Goal: Task Accomplishment & Management: Use online tool/utility

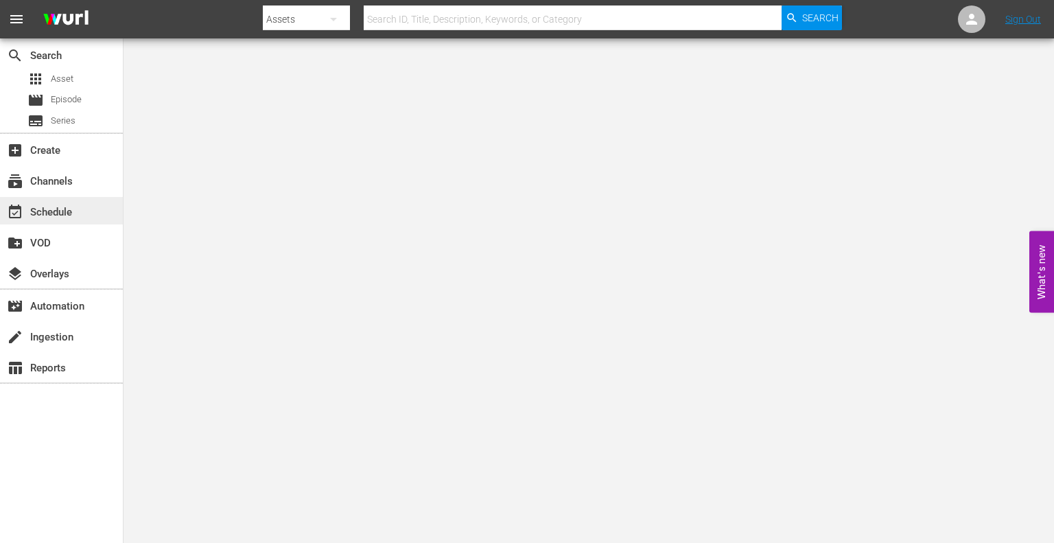
click at [64, 210] on div "event_available Schedule" at bounding box center [38, 210] width 77 height 12
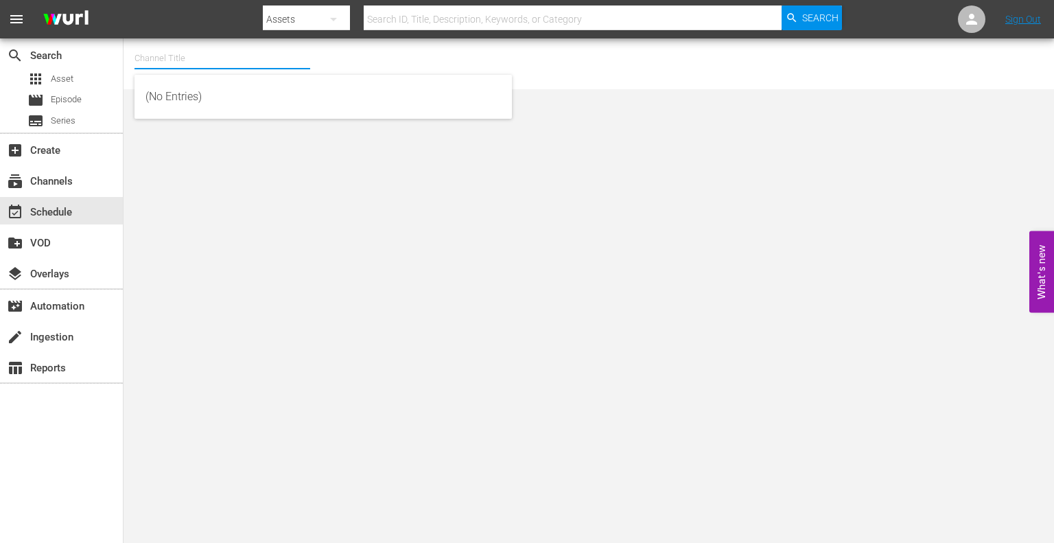
click at [202, 71] on input "text" at bounding box center [223, 58] width 176 height 33
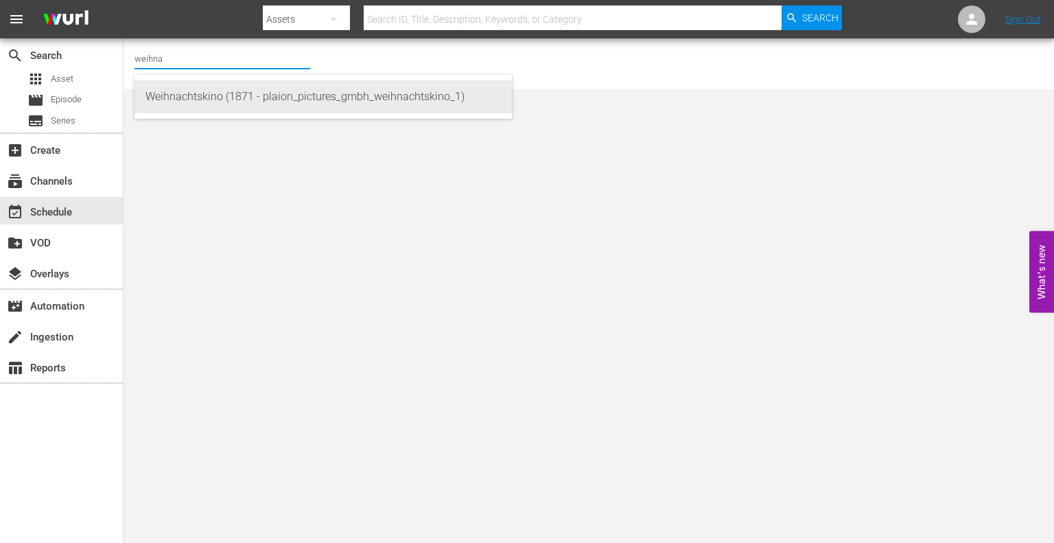
click at [216, 92] on div "Weihnachtskino (1871 - plaion_pictures_gmbh_weihnachtskino_1)" at bounding box center [322, 96] width 355 height 33
type input "Weihnachtskino (1871 - plaion_pictures_gmbh_weihnachtskino_1)"
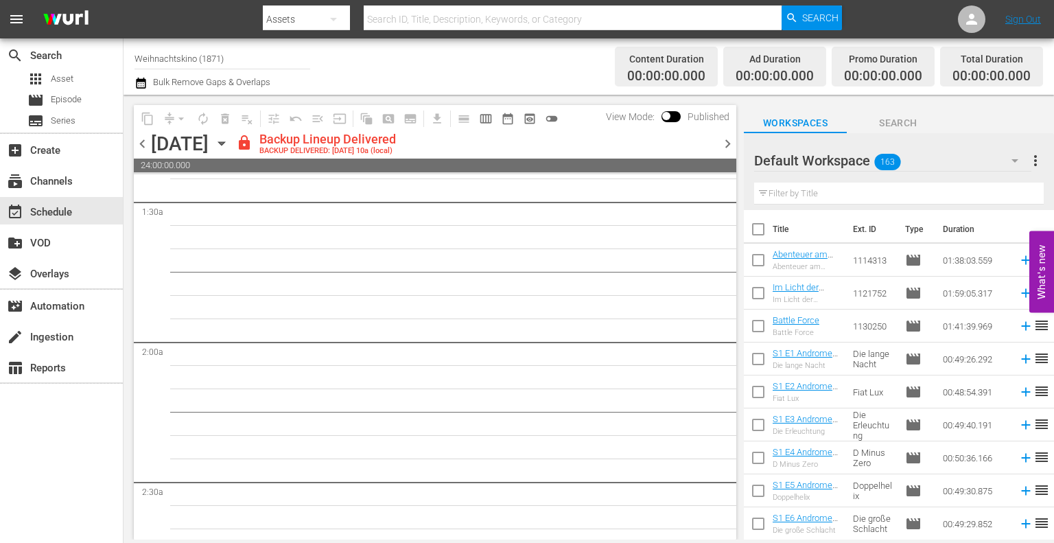
scroll to position [393, 0]
